Goal: Information Seeking & Learning: Learn about a topic

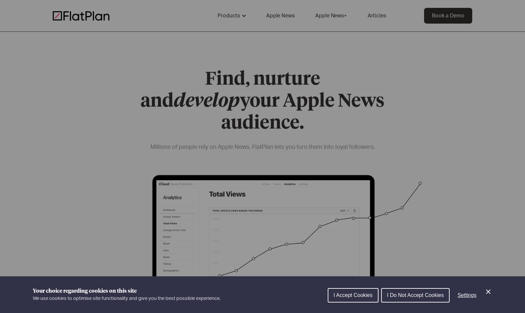
click at [292, 17] on div "Cookie preferences" at bounding box center [262, 156] width 525 height 313
click at [488, 291] on icon "Close Cookie Control" at bounding box center [489, 292] width 8 height 8
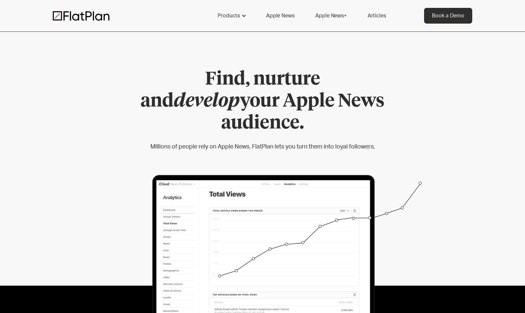
click at [281, 16] on link "Apple News" at bounding box center [280, 16] width 44 height 16
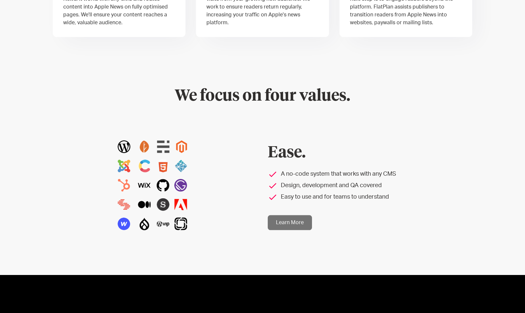
scroll to position [494, 0]
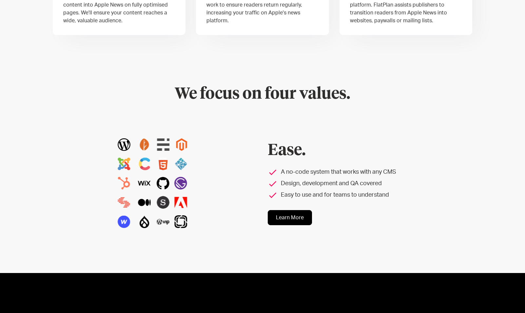
click at [278, 217] on link "Learn More" at bounding box center [290, 217] width 44 height 15
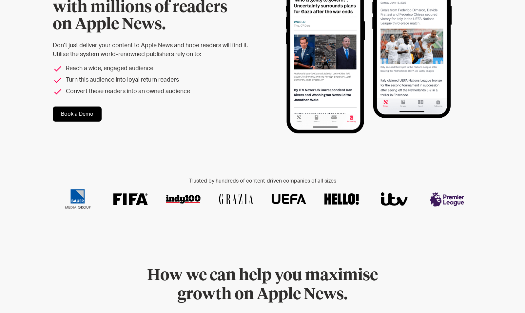
scroll to position [0, 0]
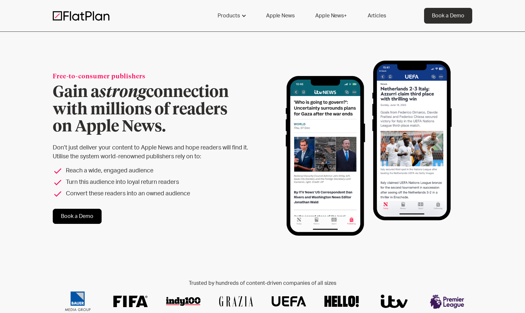
click at [329, 12] on link "Apple News+" at bounding box center [330, 16] width 47 height 16
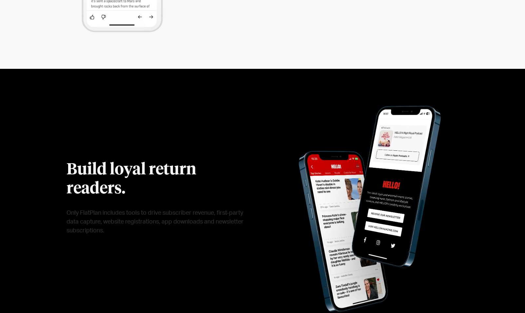
scroll to position [1322, 0]
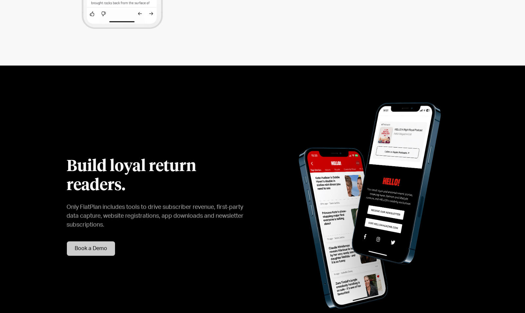
click at [496, 163] on div "Build loyal return readers. Only FlatPlan includes tools to drive subscriber re…" at bounding box center [262, 206] width 525 height 281
